Goal: Task Accomplishment & Management: Complete application form

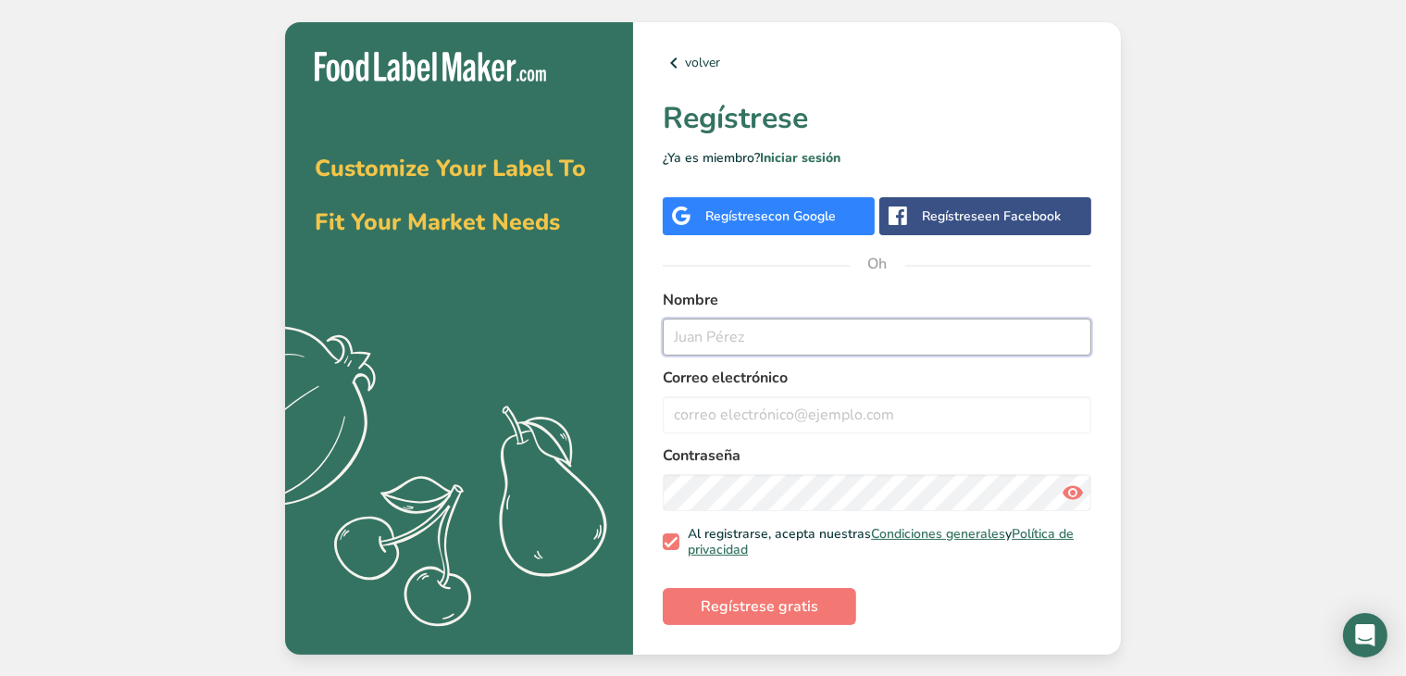
click at [768, 329] on input "text" at bounding box center [877, 336] width 428 height 37
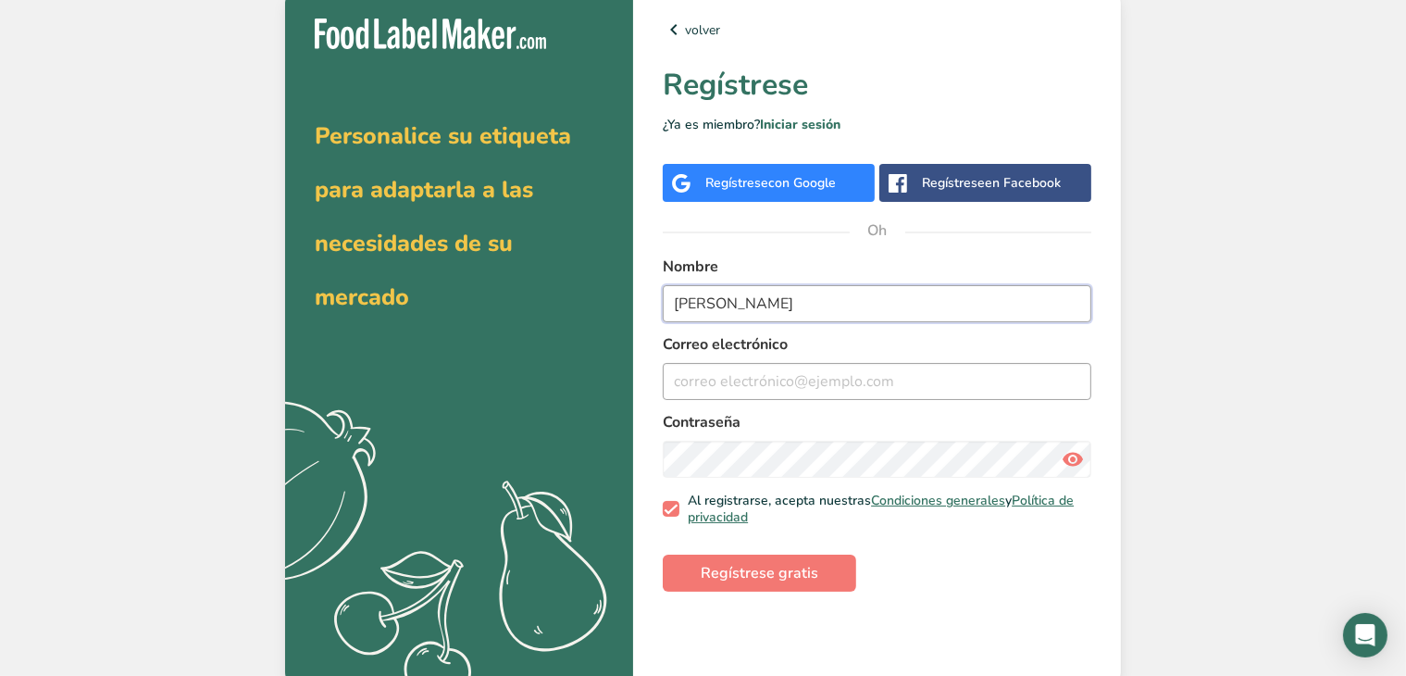
type input "[PERSON_NAME]"
click at [778, 375] on input "email" at bounding box center [877, 381] width 428 height 37
type input "[EMAIL_ADDRESS][DOMAIN_NAME]"
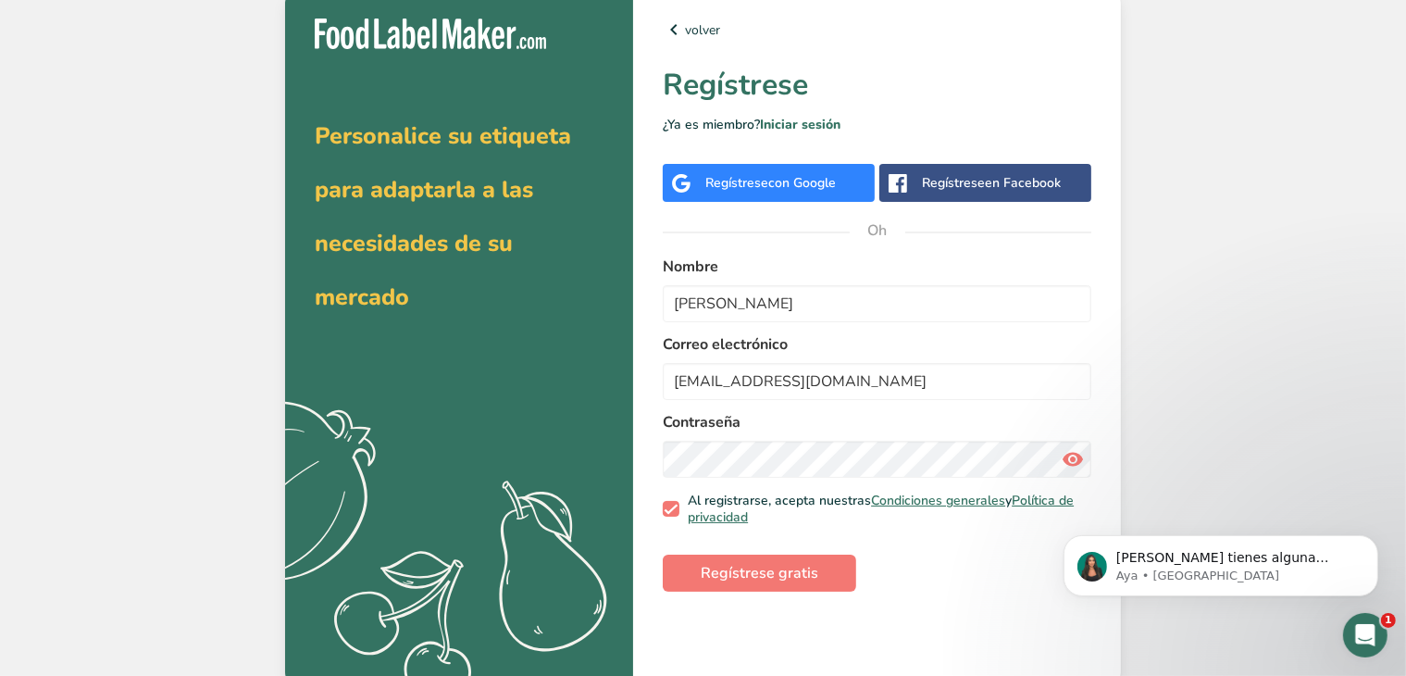
click at [1081, 455] on icon at bounding box center [1072, 458] width 22 height 33
click at [1077, 454] on icon at bounding box center [1072, 458] width 22 height 33
click at [761, 583] on span "Regístrese gratis" at bounding box center [760, 573] width 118 height 22
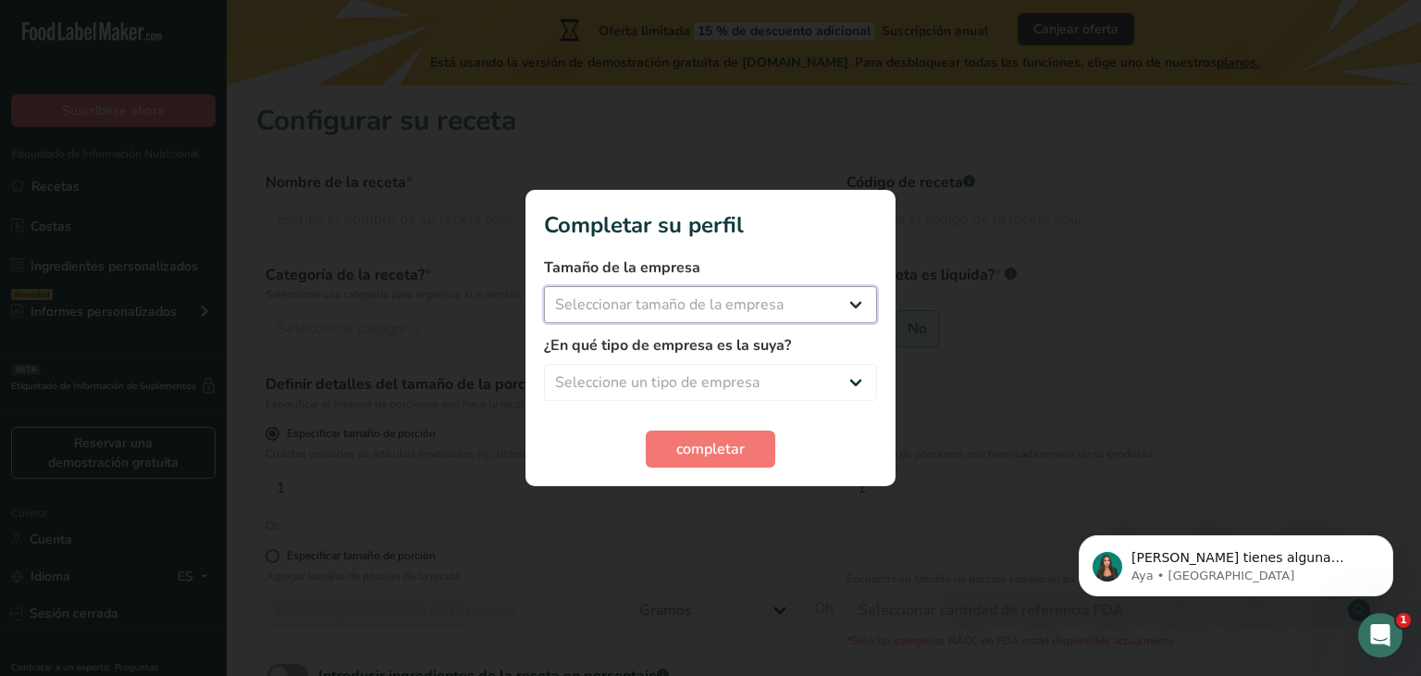
click at [737, 308] on select "Seleccionar tamaño de la empresa Menos de 10 empleados De 10 a 50 empleados De …" at bounding box center [710, 304] width 333 height 37
click at [732, 242] on section "Completar su perfil Tamaño de la empresa Seleccionar tamaño de la empresa Menos…" at bounding box center [711, 338] width 370 height 296
click at [736, 467] on section "Completar su perfil Tamaño de la empresa Seleccionar tamaño de la empresa Menos…" at bounding box center [711, 338] width 370 height 296
click at [732, 448] on font "completar" at bounding box center [710, 449] width 68 height 20
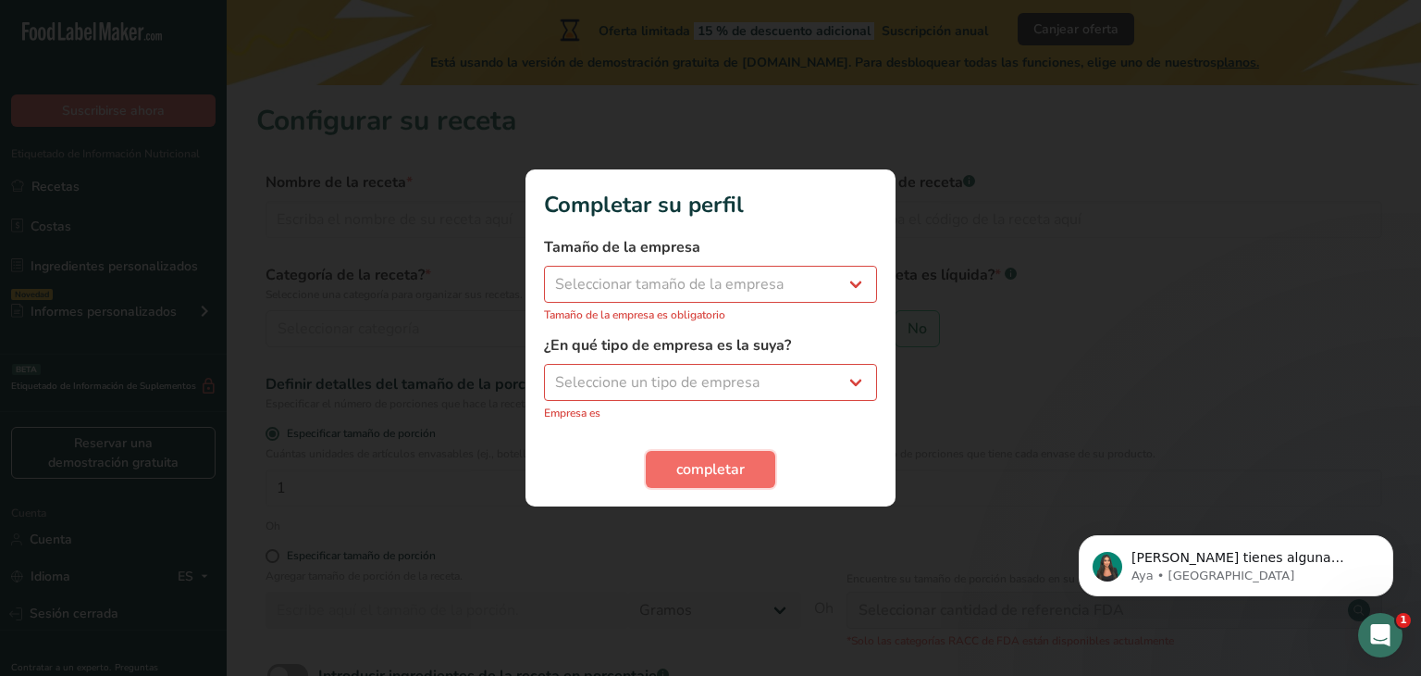
click at [720, 455] on button "completar" at bounding box center [711, 469] width 130 height 37
click at [734, 284] on select "Seleccionar tamaño de la empresa Menos de 10 empleados De 10 a 50 empleados De …" at bounding box center [710, 284] width 333 height 37
select select "1"
click at [544, 275] on select "Seleccionar tamaño de la empresa Menos de 10 empleados De 10 a 50 empleados De …" at bounding box center [710, 284] width 333 height 37
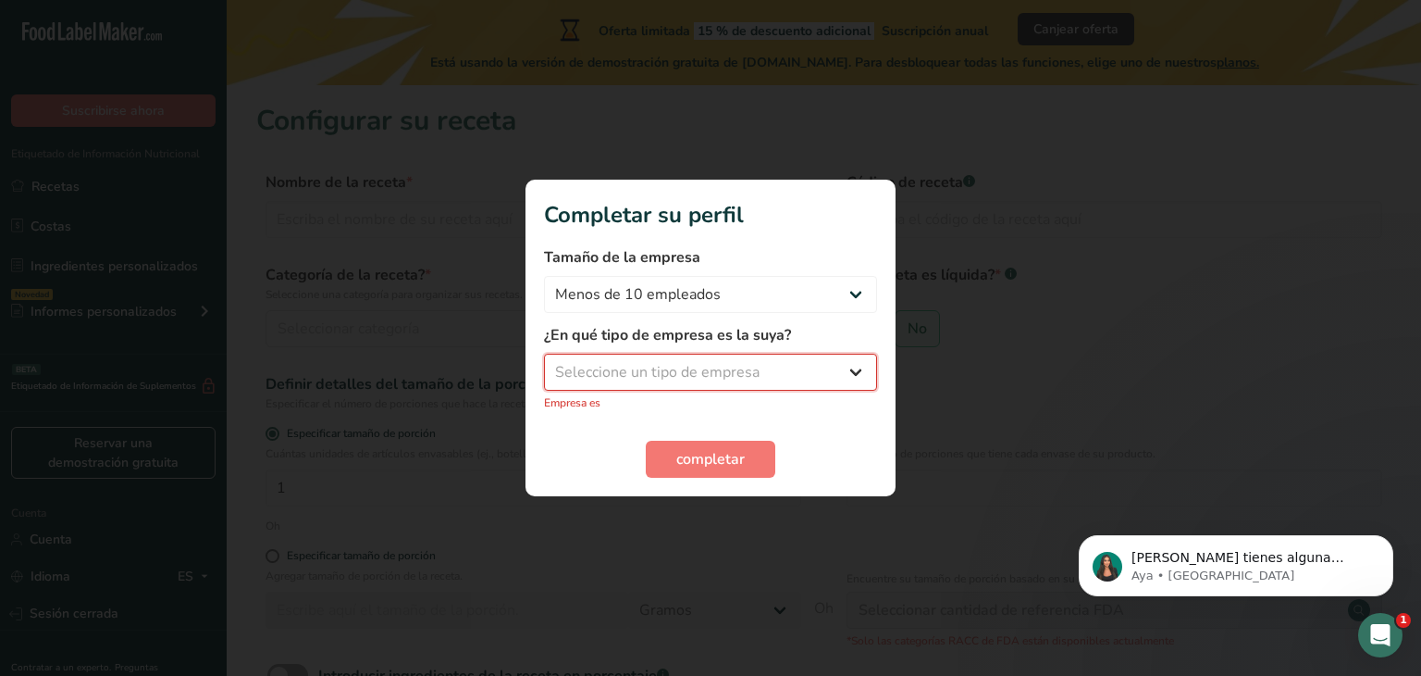
click at [711, 375] on select "Seleccione un tipo de empresa Fabricante de alimentos envasados Restaurante y c…" at bounding box center [710, 372] width 333 height 37
select select "1"
click at [544, 363] on select "Seleccione un tipo de empresa Fabricante de alimentos envasados Restaurante y c…" at bounding box center [710, 372] width 333 height 37
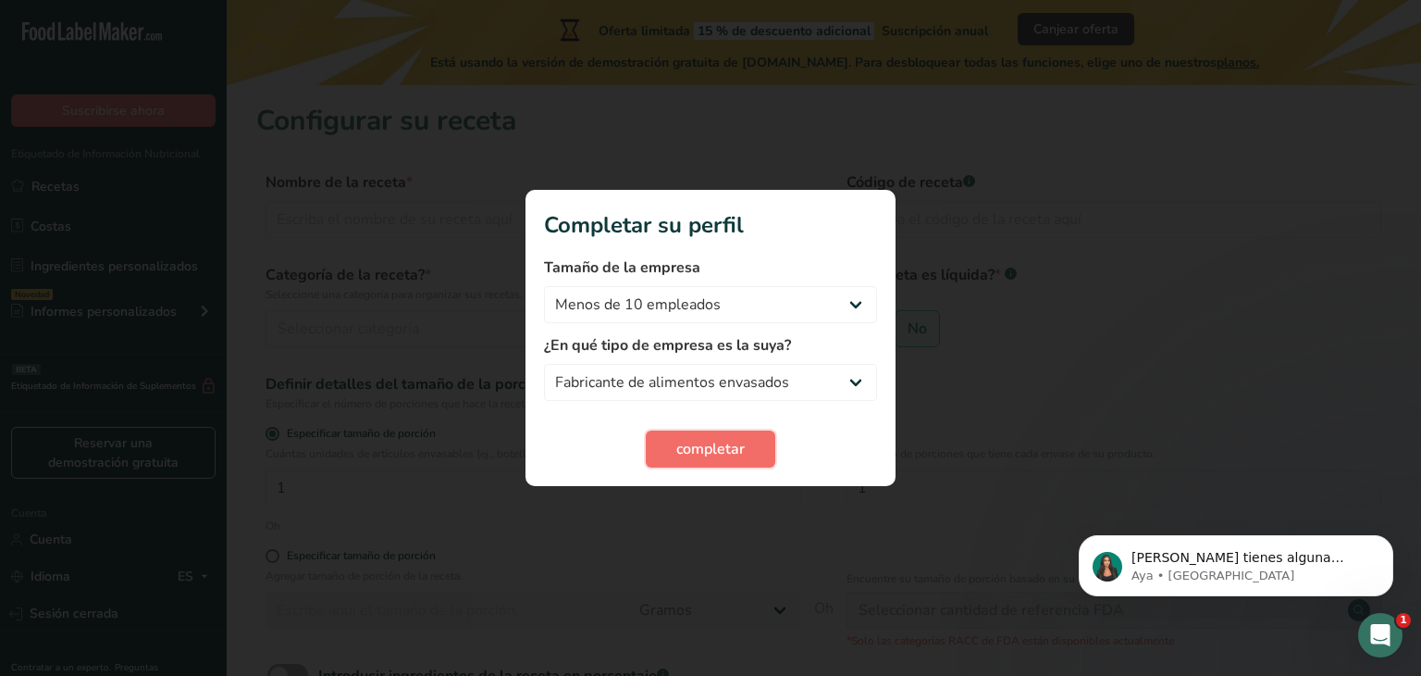
click at [758, 438] on button "completar" at bounding box center [711, 448] width 130 height 37
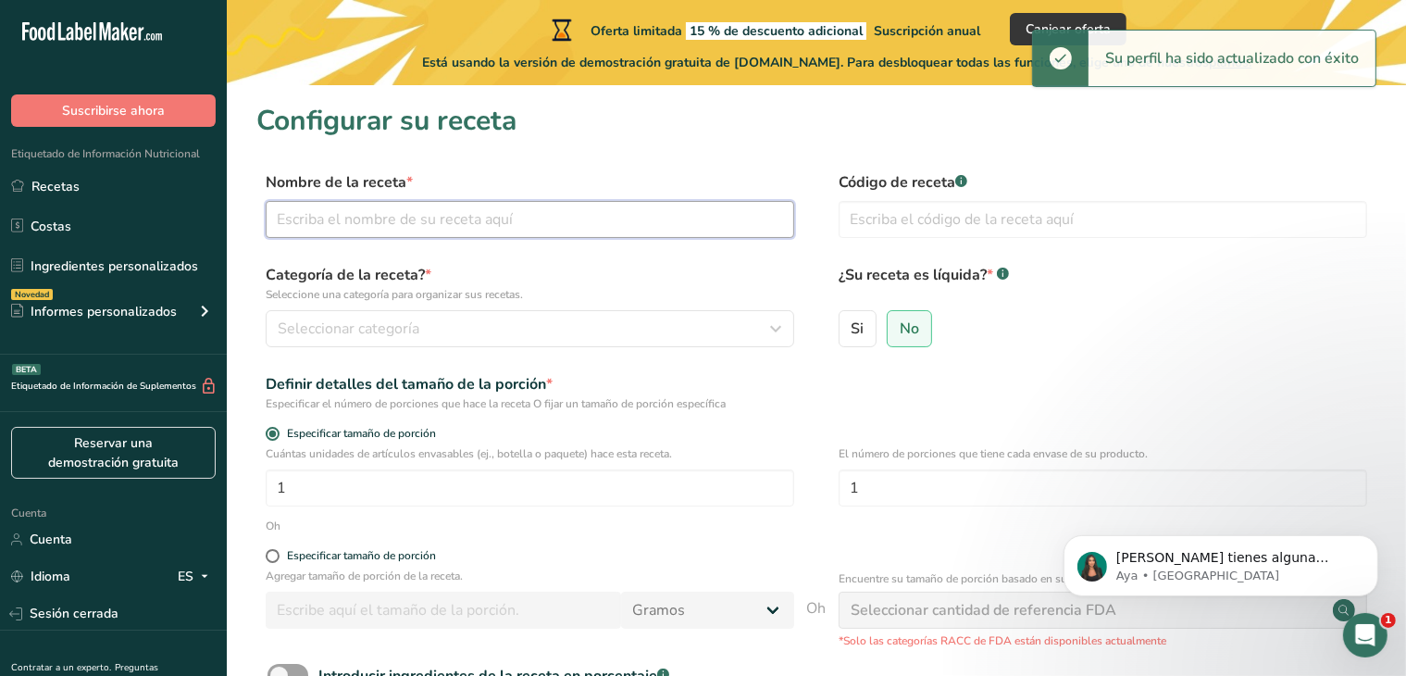
click at [577, 210] on input "text" at bounding box center [530, 219] width 528 height 37
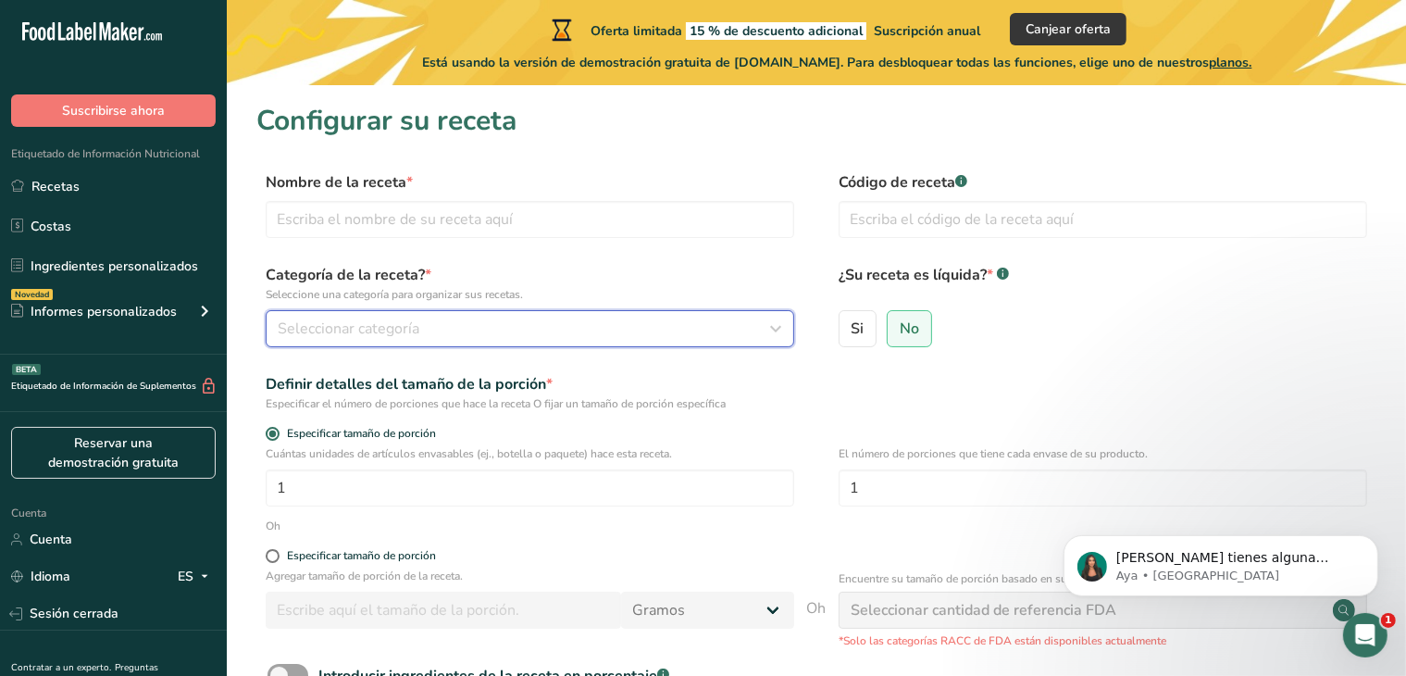
click at [504, 329] on div "Seleccionar categoría" at bounding box center [524, 328] width 493 height 22
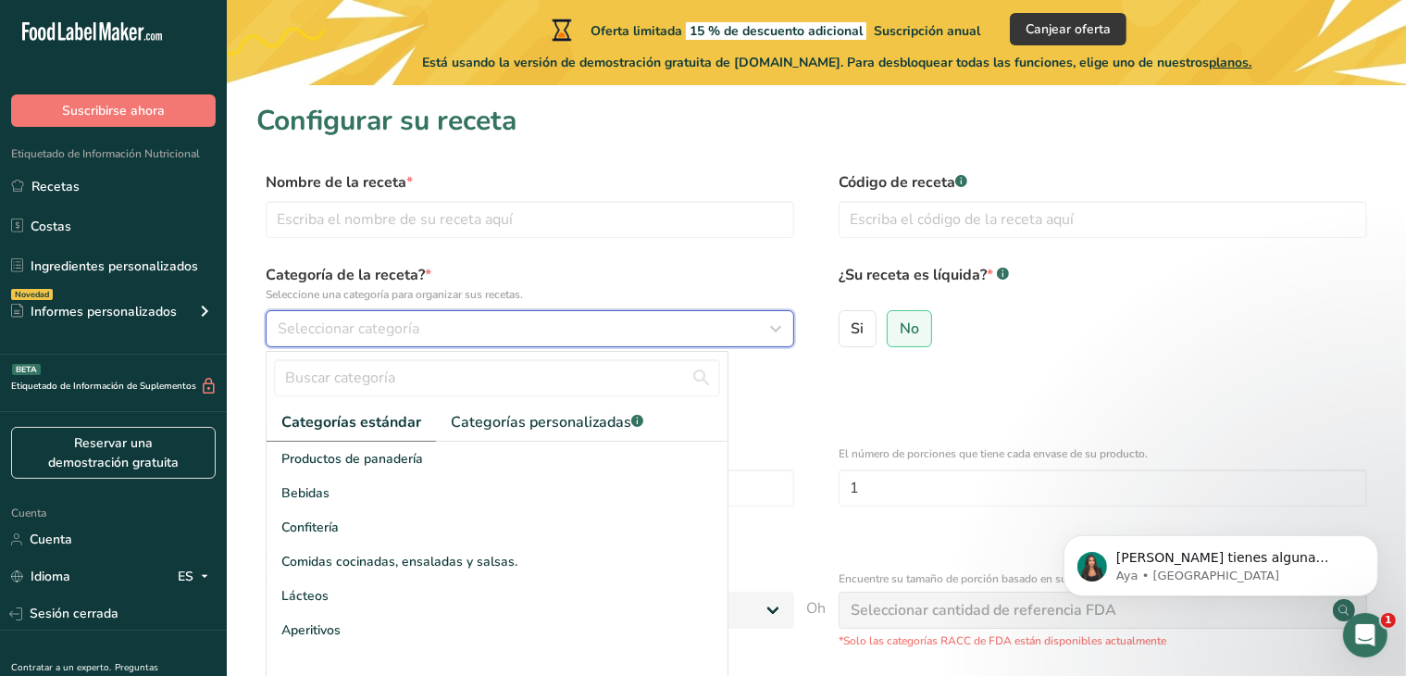
scroll to position [93, 0]
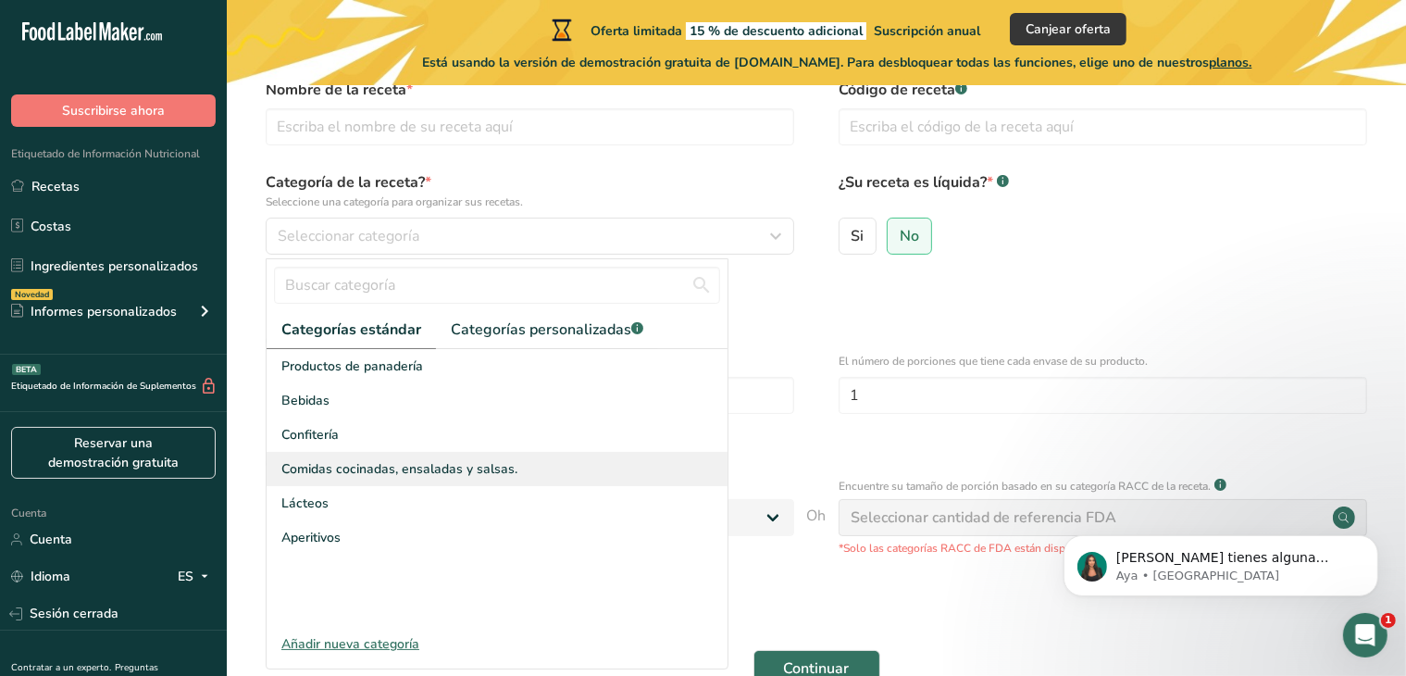
click at [511, 464] on font "Comidas cocinadas, ensaladas y salsas." at bounding box center [399, 469] width 236 height 18
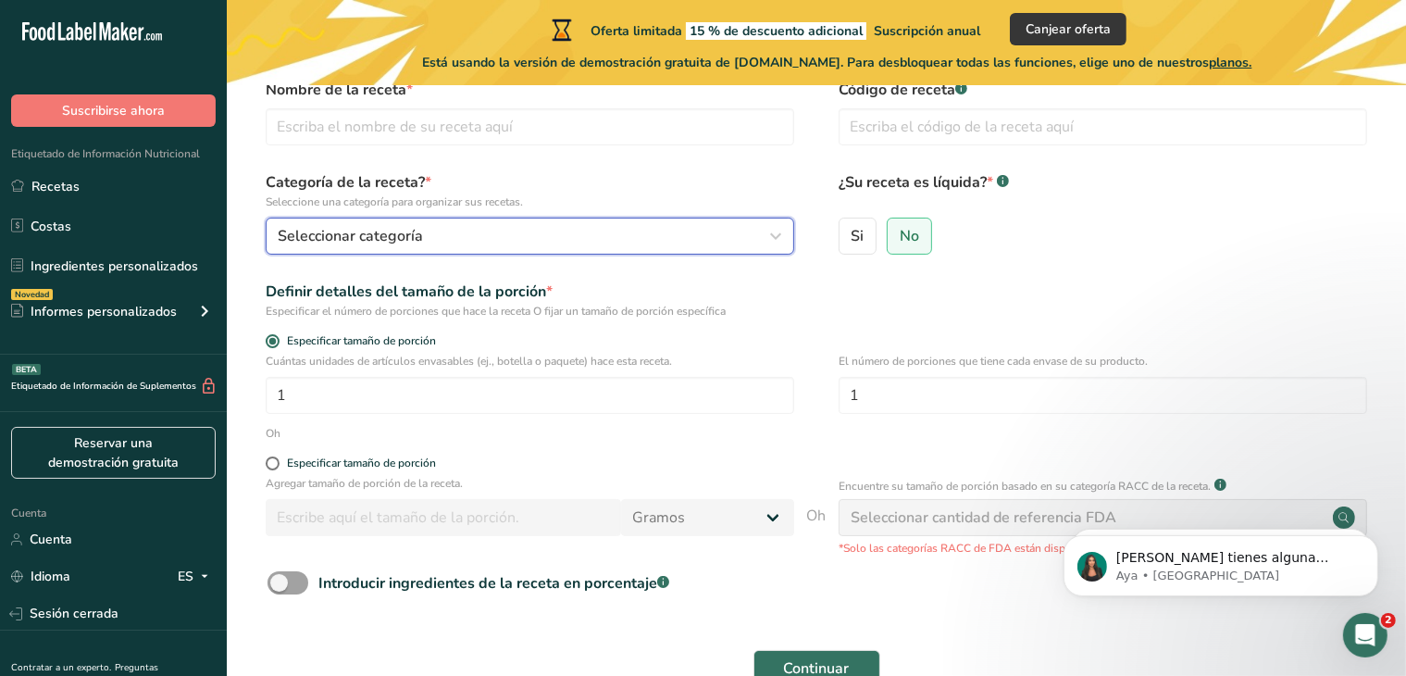
click at [526, 238] on div "Seleccionar categoría" at bounding box center [524, 236] width 493 height 22
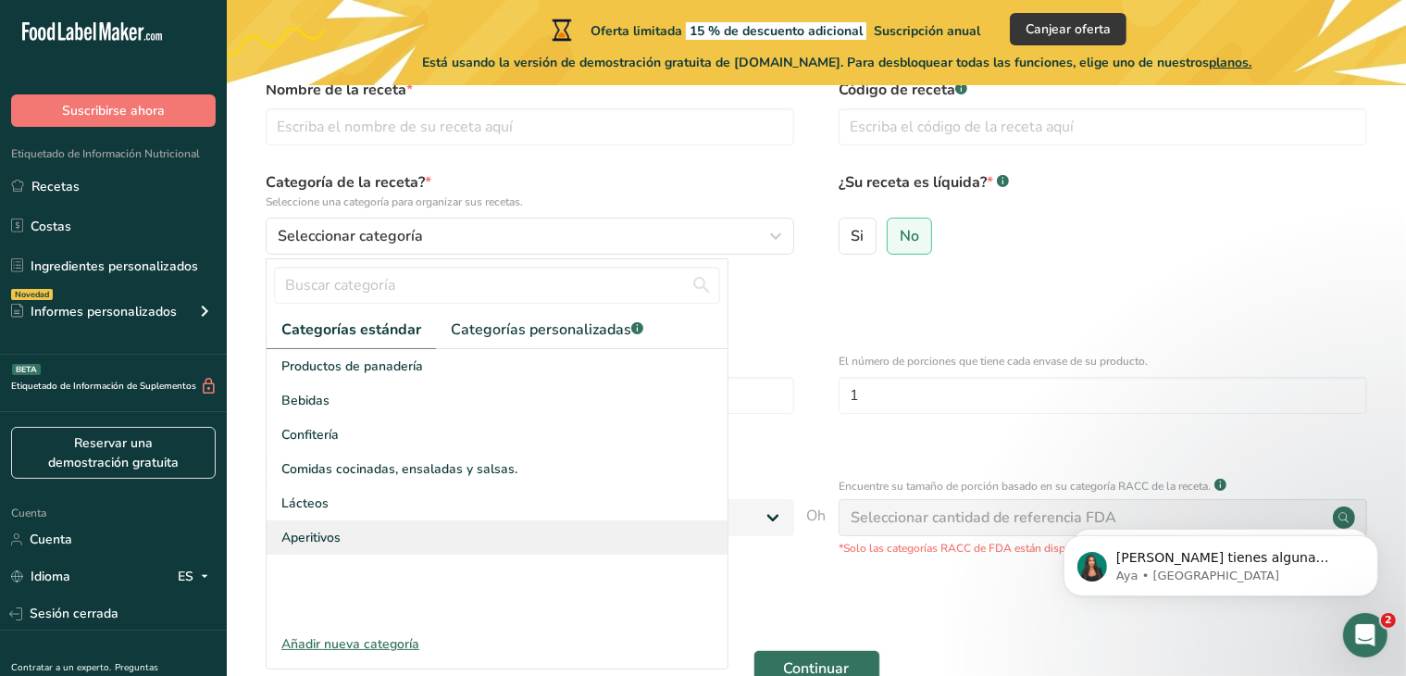
click at [344, 541] on div "Aperitivos" at bounding box center [497, 537] width 461 height 34
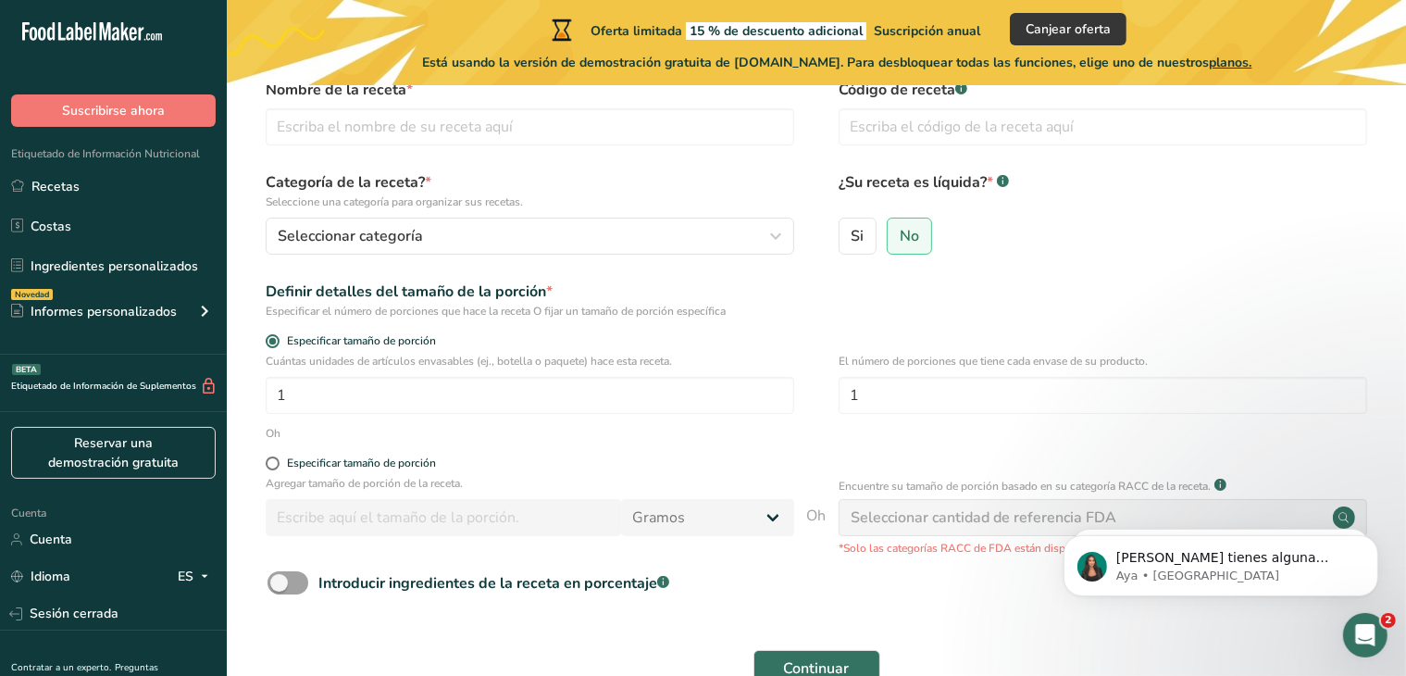
scroll to position [0, 0]
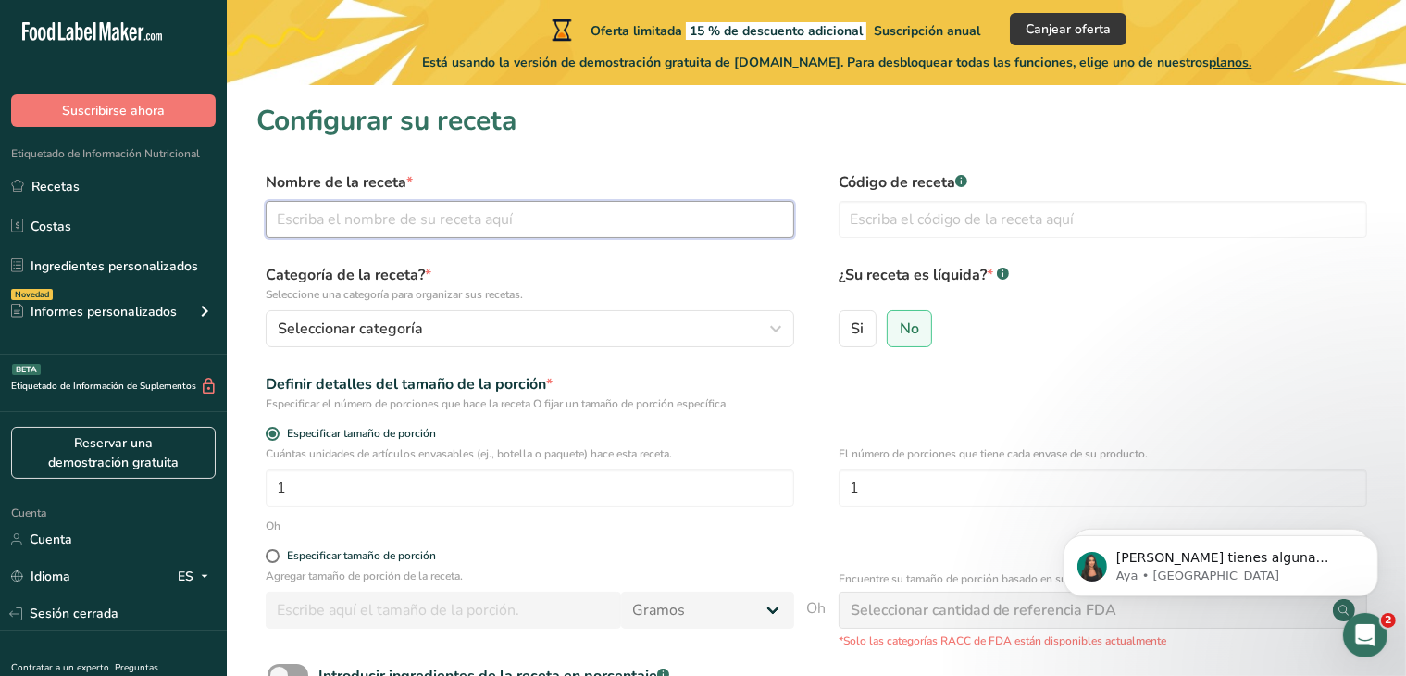
click at [596, 234] on input "text" at bounding box center [530, 219] width 528 height 37
type input "profiterol de zapallo camote"
click at [923, 195] on div "Código de receta .a-a{fill:#347362;}.b-a{fill:#fff;}" at bounding box center [1102, 210] width 528 height 78
click at [923, 205] on input "text" at bounding box center [1102, 219] width 528 height 37
type input "0000053"
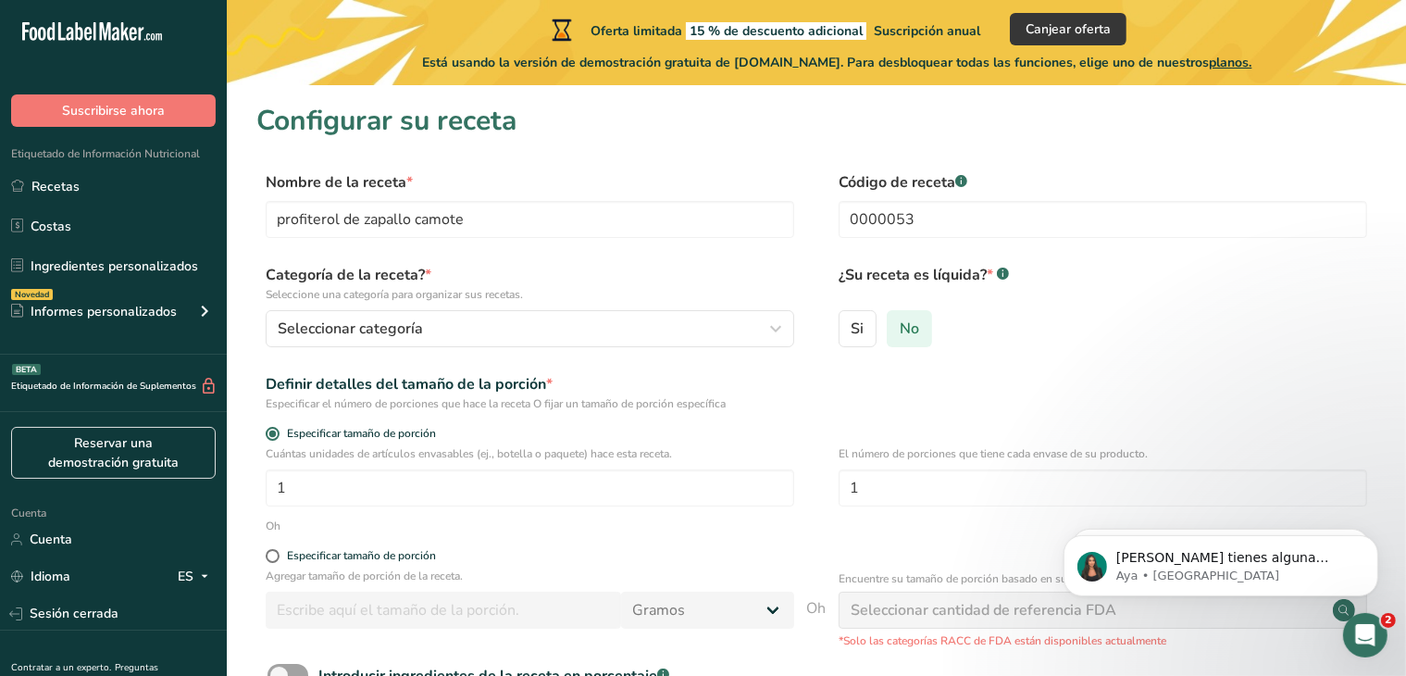
click at [925, 329] on label "No" at bounding box center [909, 328] width 45 height 37
click at [900, 329] on input "No" at bounding box center [894, 328] width 12 height 12
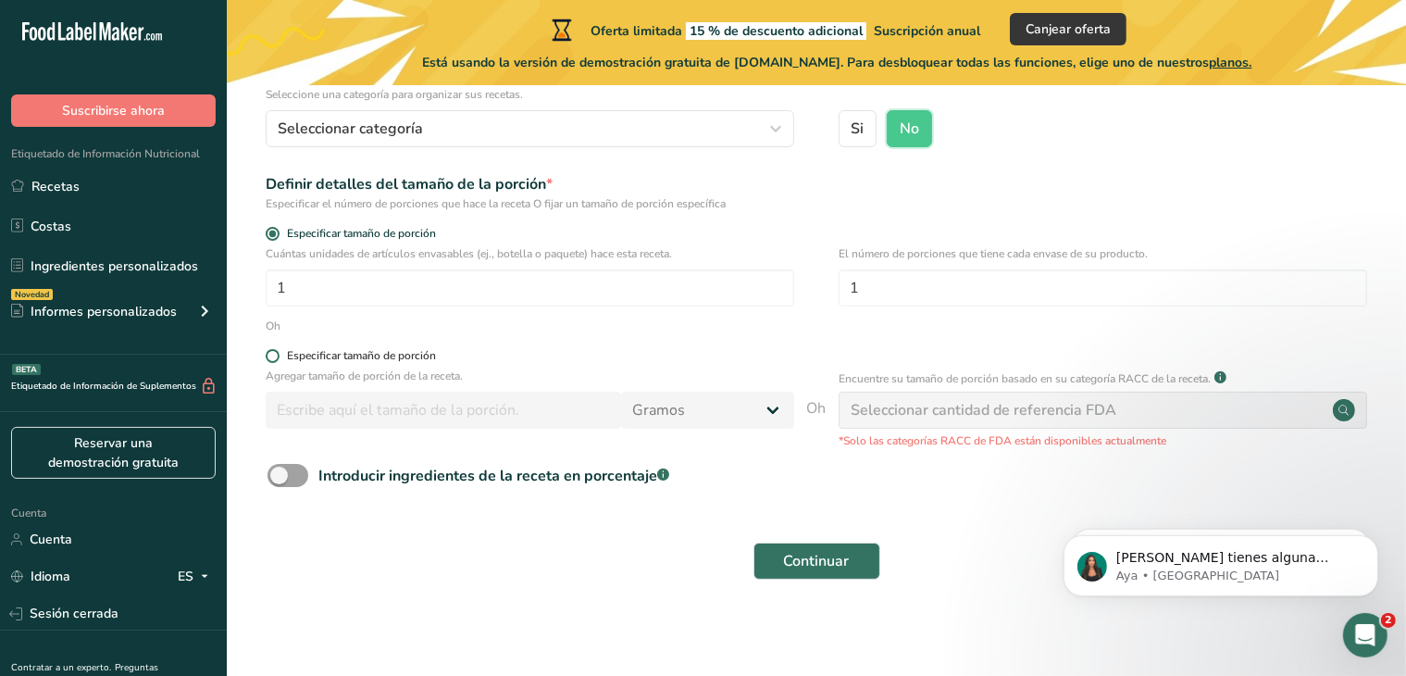
scroll to position [204, 0]
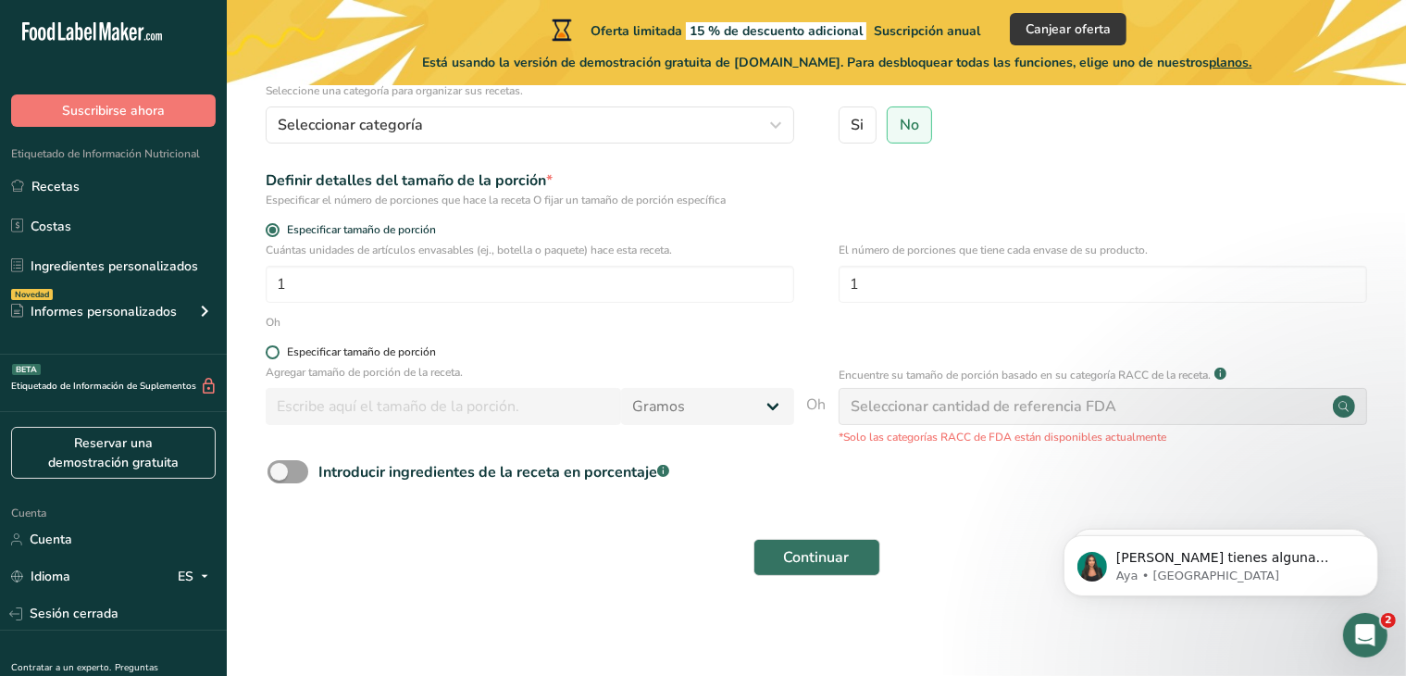
click at [275, 351] on span at bounding box center [273, 352] width 14 height 14
click at [275, 351] on input "Especificar tamaño de porción" at bounding box center [272, 352] width 12 height 12
radio input "true"
radio input "false"
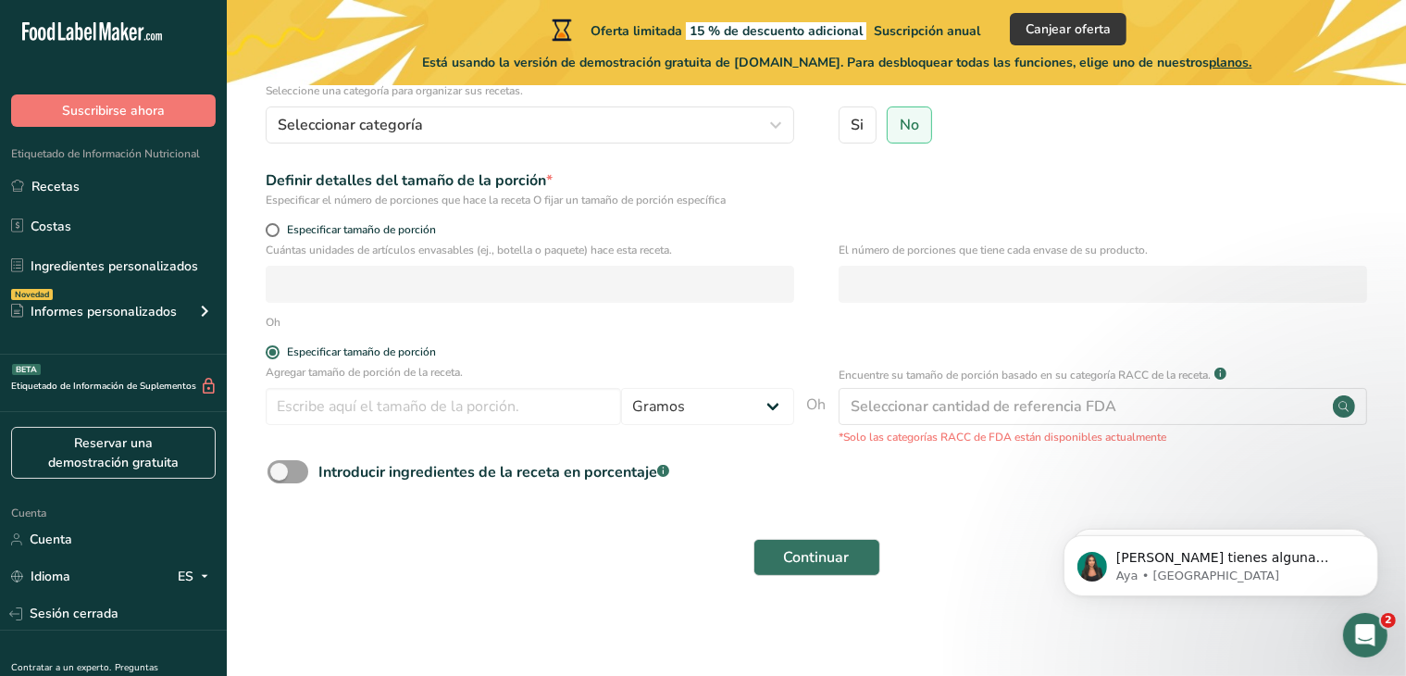
click at [957, 427] on div "Encuentre su tamaño de porción basado en su categoría RACC de la receta. .a-a{f…" at bounding box center [1102, 404] width 528 height 81
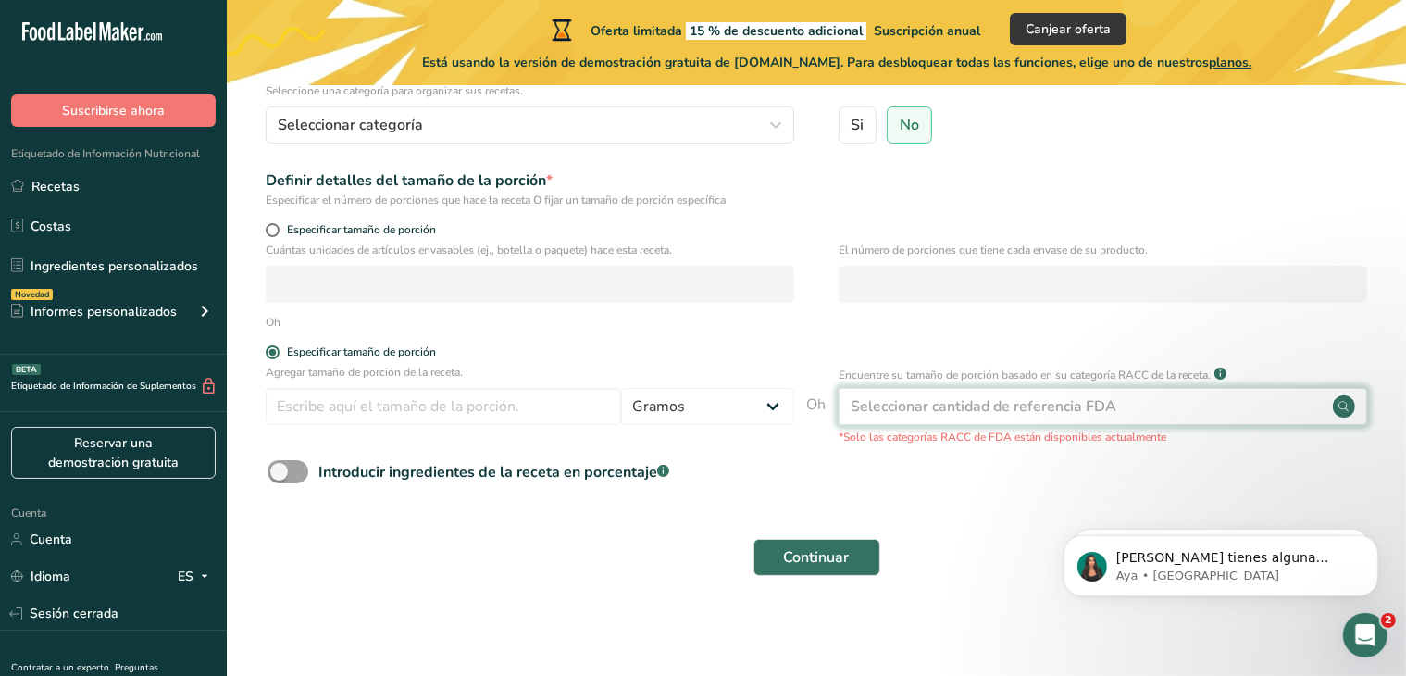
click at [961, 417] on div "Seleccionar cantidad de referencia FDA" at bounding box center [1102, 406] width 528 height 37
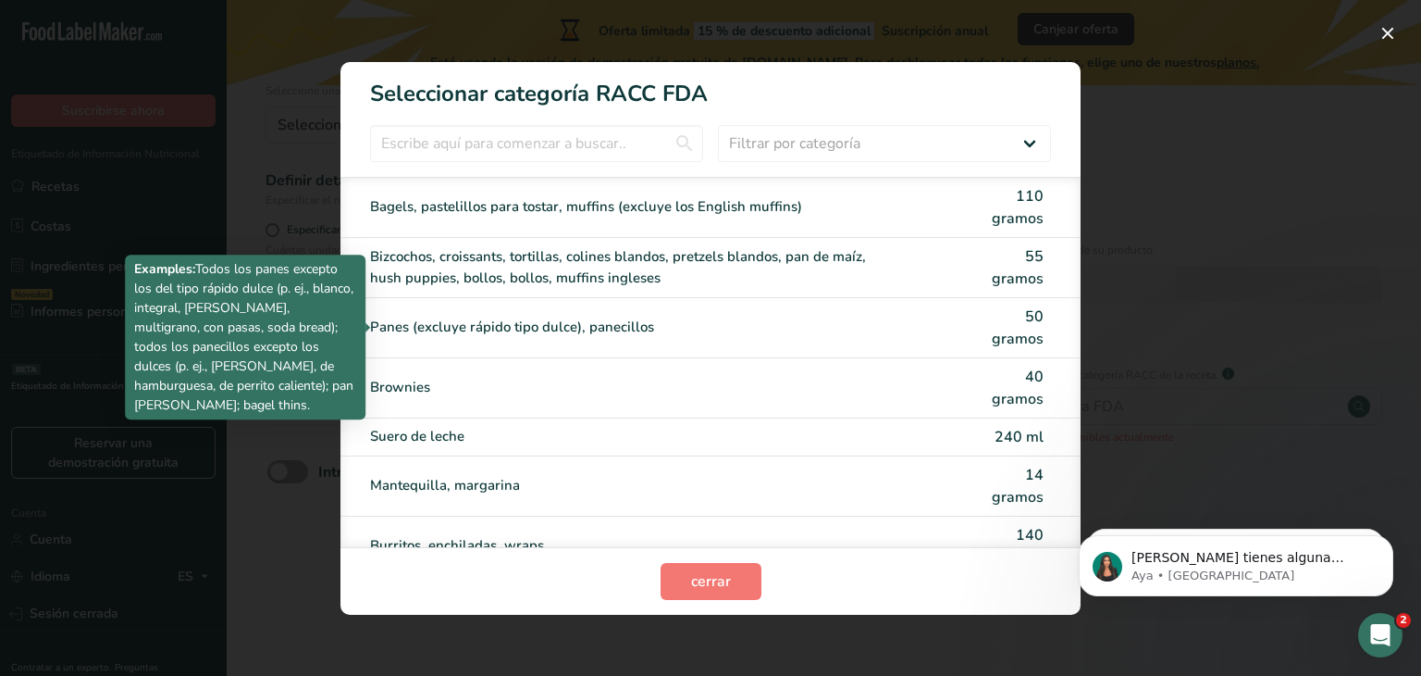
click at [692, 329] on div "Panes (excluye rápido tipo dulce), panecillos" at bounding box center [633, 327] width 526 height 21
type input "50"
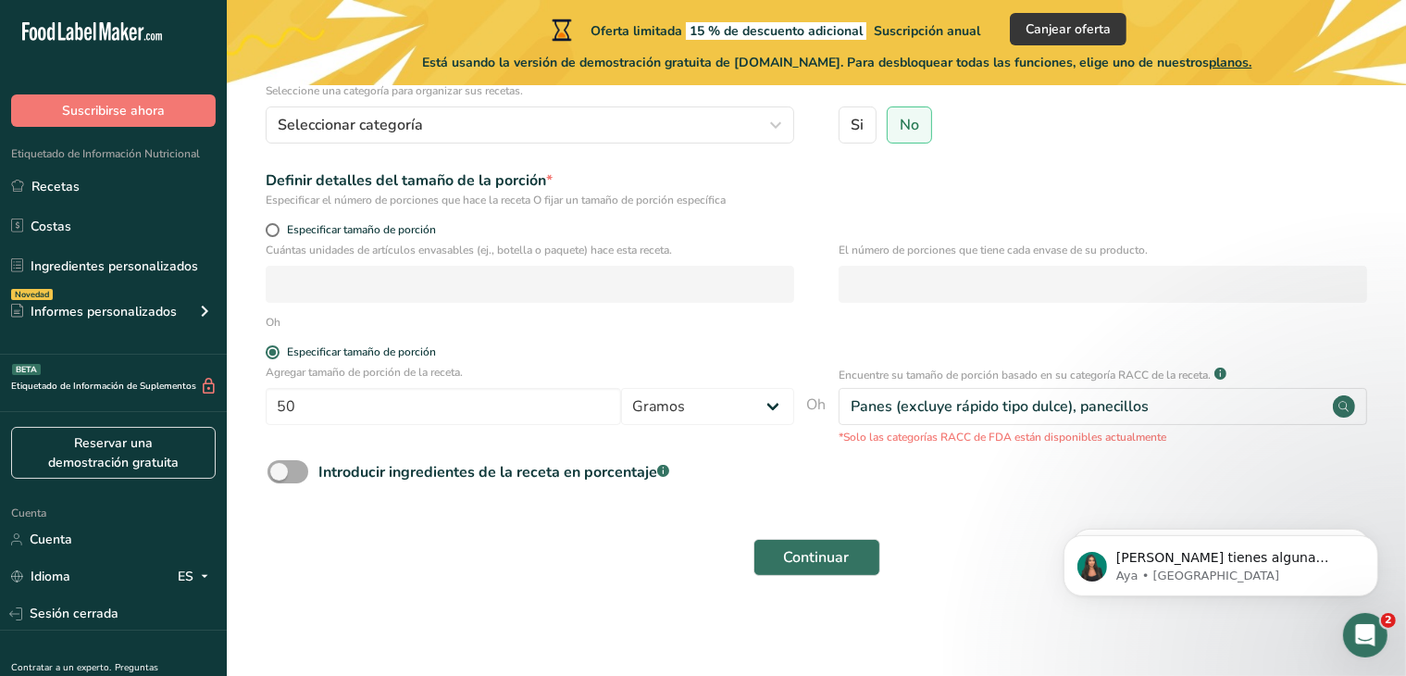
click at [284, 465] on span at bounding box center [287, 471] width 41 height 23
click at [279, 465] on input "Introducir ingredientes de la receta en porcentaje .a-a{fill:#347362;}.b-a{fill…" at bounding box center [273, 471] width 12 height 12
checkbox input "true"
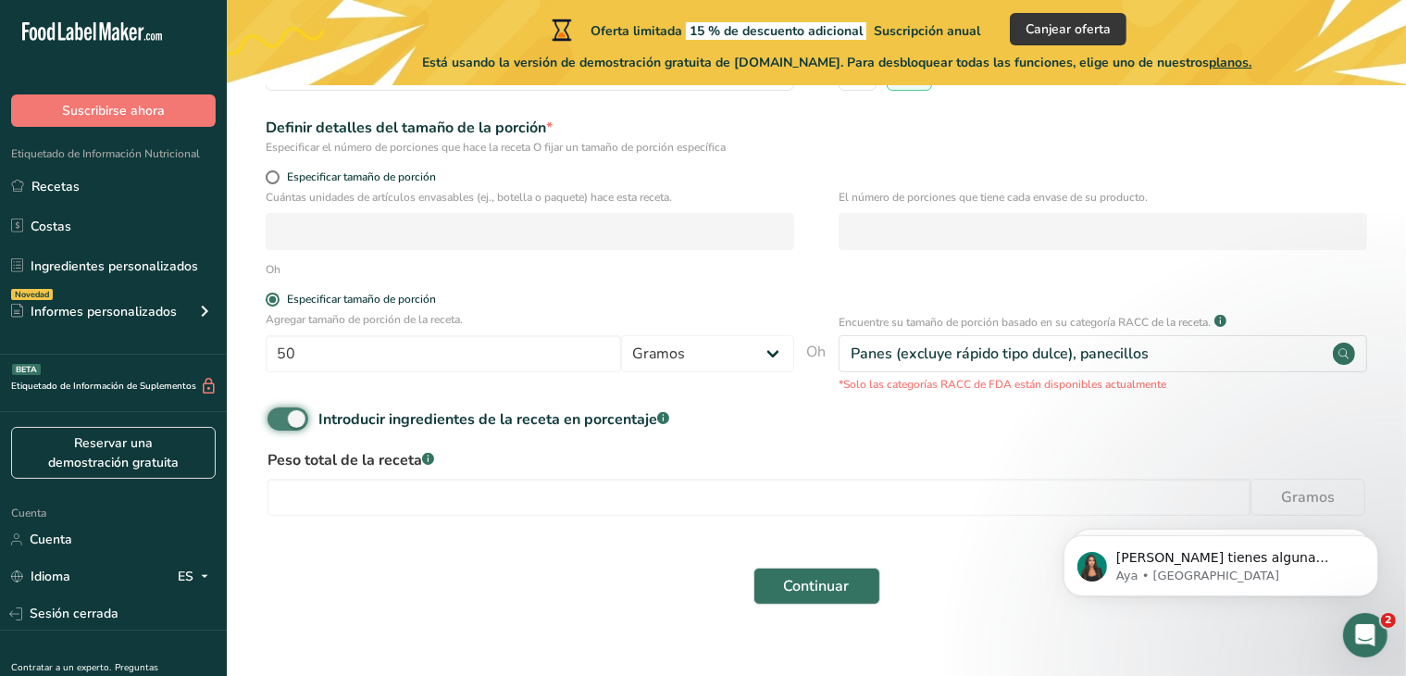
scroll to position [285, 0]
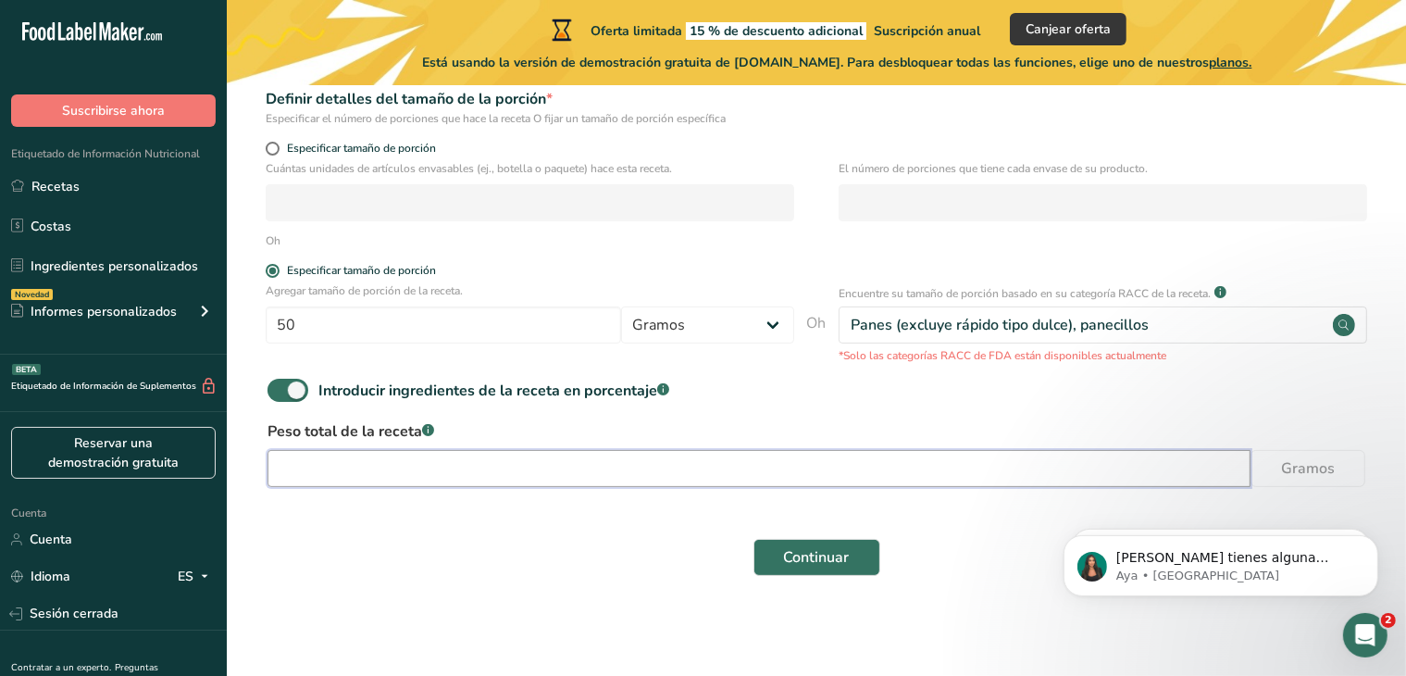
click at [566, 453] on input "number" at bounding box center [758, 468] width 983 height 37
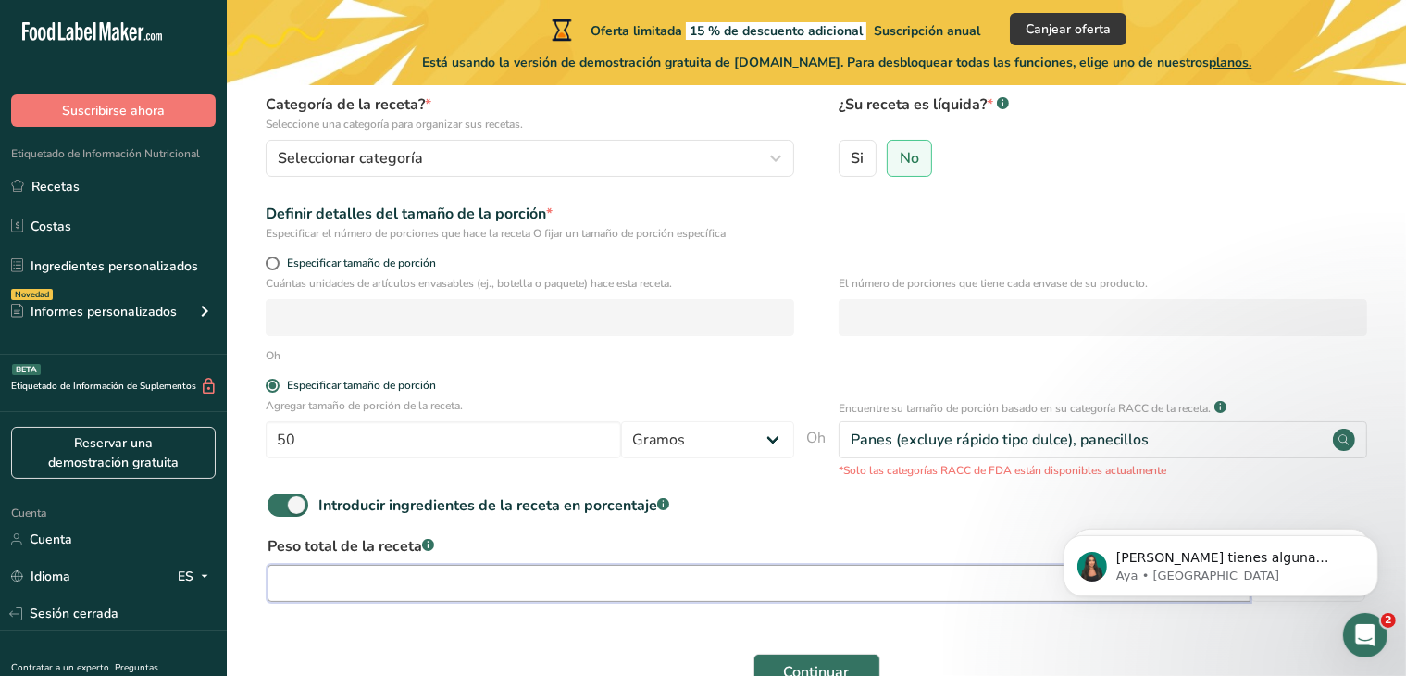
scroll to position [0, 0]
